Goal: Transaction & Acquisition: Purchase product/service

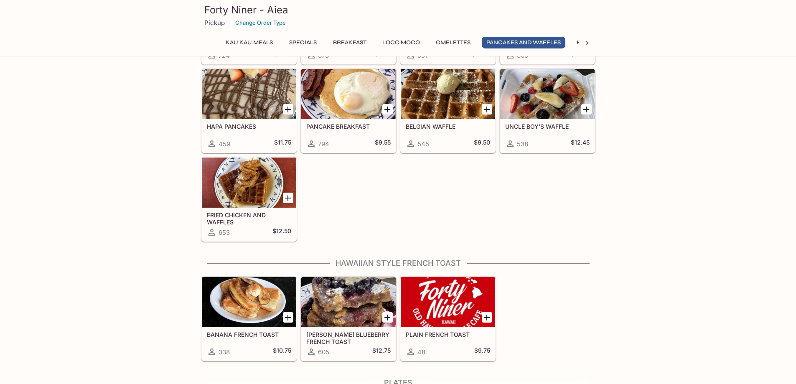
scroll to position [1063, 0]
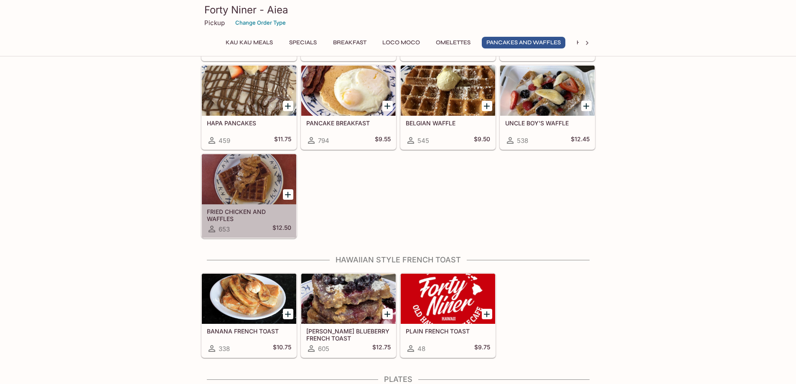
click at [219, 190] on div at bounding box center [249, 179] width 94 height 50
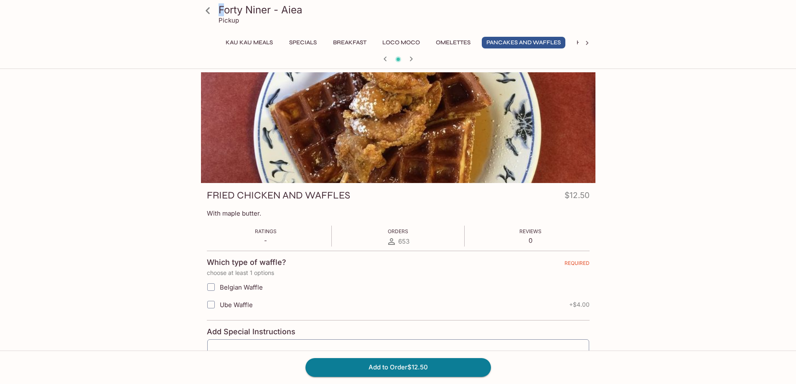
click at [221, 6] on h3 "Forty Niner - Aiea" at bounding box center [404, 9] width 373 height 13
click at [194, 8] on div "Forty Niner - Aiea Pickup Kau Kau Meals Specials Breakfast Loco Moco Omelettes …" at bounding box center [398, 34] width 796 height 69
click at [208, 10] on icon at bounding box center [207, 10] width 15 height 15
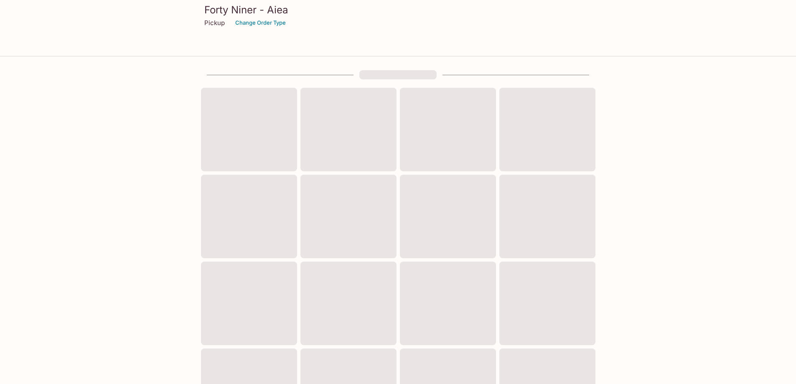
scroll to position [222, 0]
